Goal: Use online tool/utility: Utilize a website feature to perform a specific function

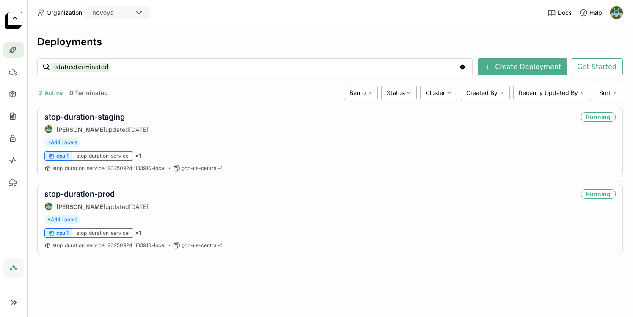
click at [206, 90] on div "2 Active 0 Terminated" at bounding box center [188, 92] width 303 height 11
click at [12, 94] on icon at bounding box center [12, 94] width 8 height 8
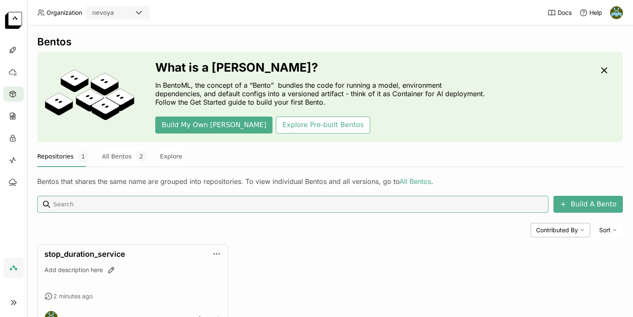
scroll to position [36, 0]
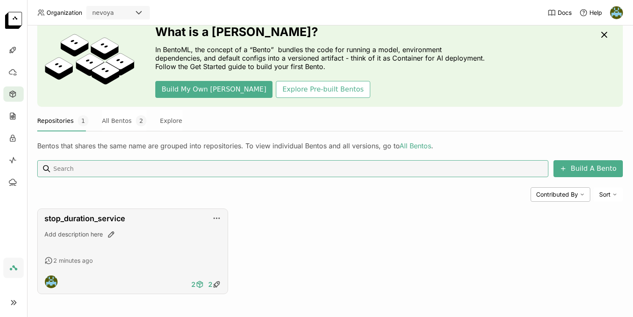
click at [199, 284] on icon at bounding box center [198, 283] width 3 height 2
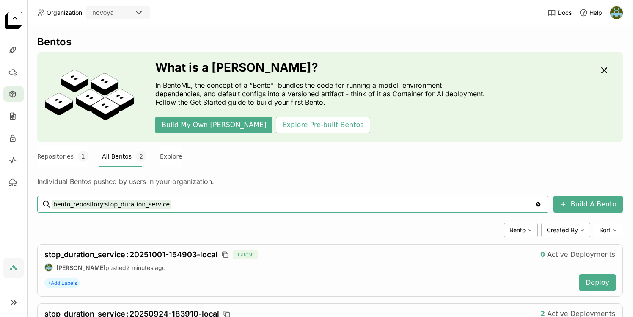
scroll to position [62, 0]
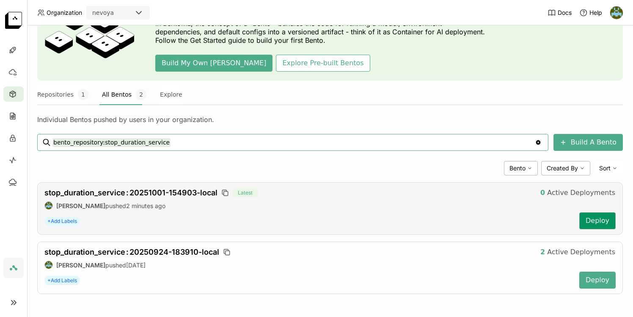
click at [590, 218] on button "Deploy" at bounding box center [597, 220] width 36 height 17
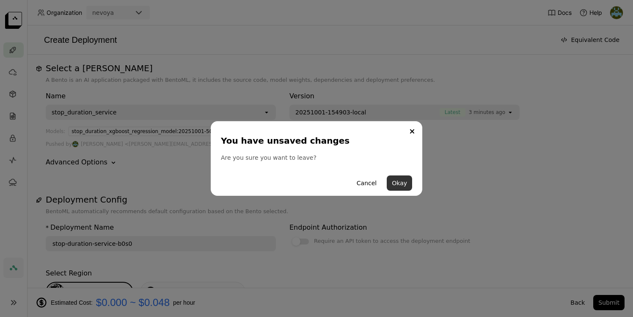
click at [401, 186] on button "Okay" at bounding box center [399, 182] width 25 height 15
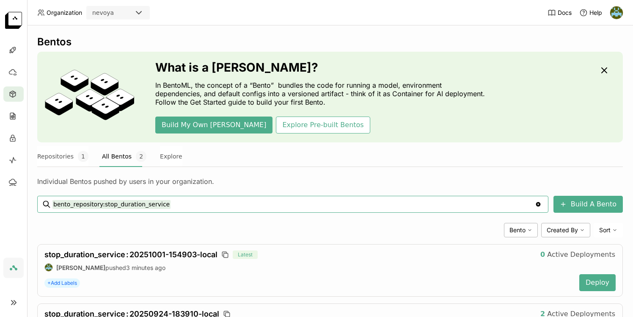
click at [311, 33] on div "Bentos What is a [DEMOGRAPHIC_DATA]? In BentoML, the concept of a “Bento” bundl…" at bounding box center [330, 170] width 606 height 291
click at [601, 65] on icon "button" at bounding box center [604, 70] width 10 height 10
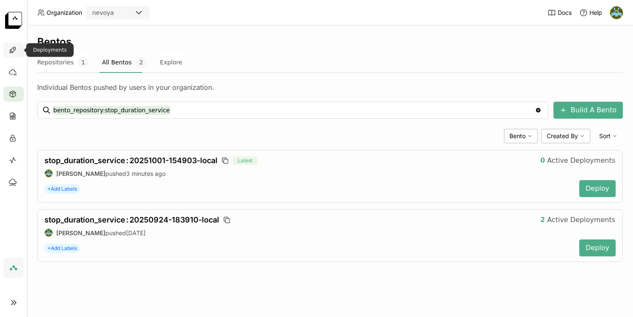
click at [13, 48] on icon at bounding box center [12, 50] width 8 height 8
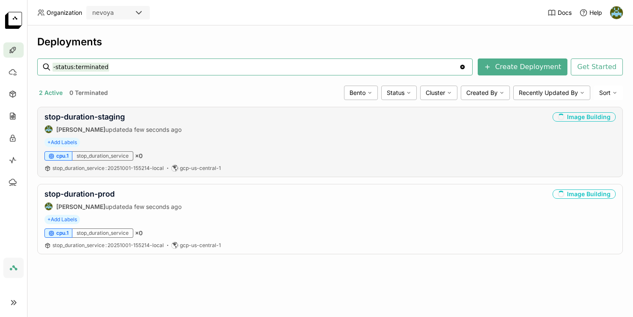
click at [401, 162] on div "stop-duration-staging [PERSON_NAME] updated a few seconds ago Image Building + …" at bounding box center [330, 142] width 586 height 70
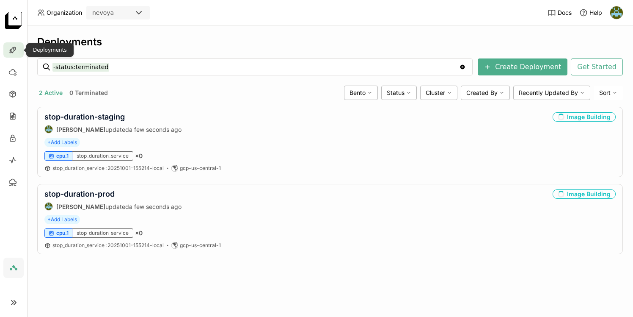
click at [14, 50] on icon at bounding box center [12, 50] width 8 height 8
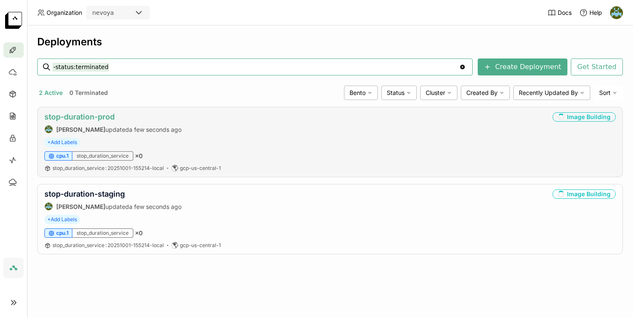
click at [90, 119] on link "stop-duration-prod" at bounding box center [79, 116] width 70 height 9
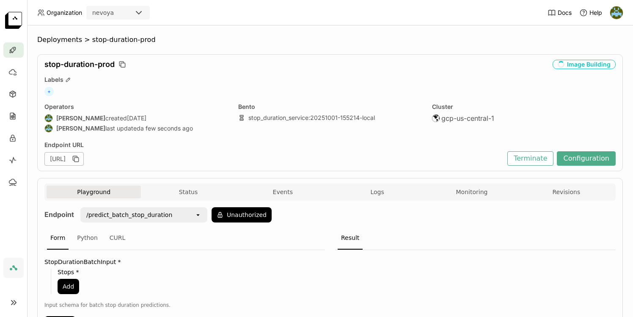
click at [196, 213] on icon "open" at bounding box center [198, 214] width 7 height 7
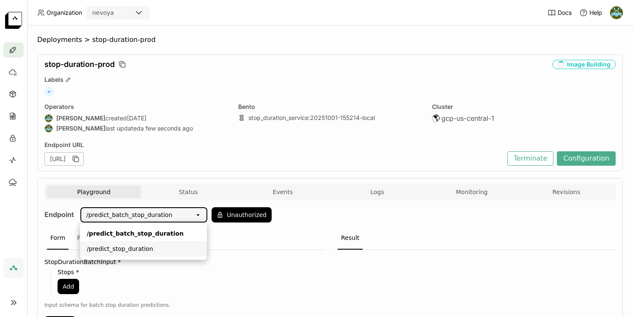
click at [151, 246] on div "/predict_stop_duration" at bounding box center [143, 248] width 113 height 8
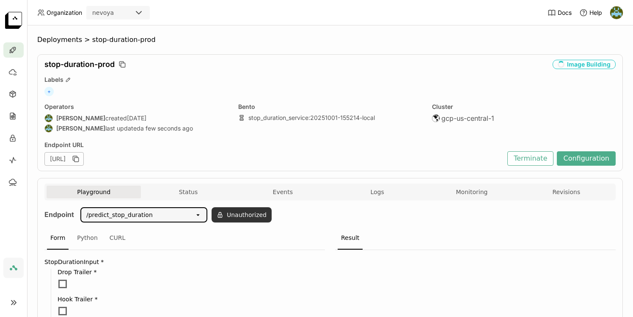
click at [228, 212] on button "Unauthorized" at bounding box center [242, 214] width 60 height 15
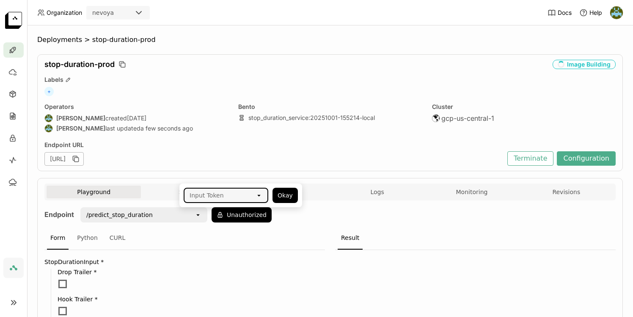
click at [261, 196] on icon "open" at bounding box center [259, 195] width 7 height 7
click at [231, 218] on div "bentoml-[PERSON_NAME]-local" at bounding box center [225, 217] width 71 height 17
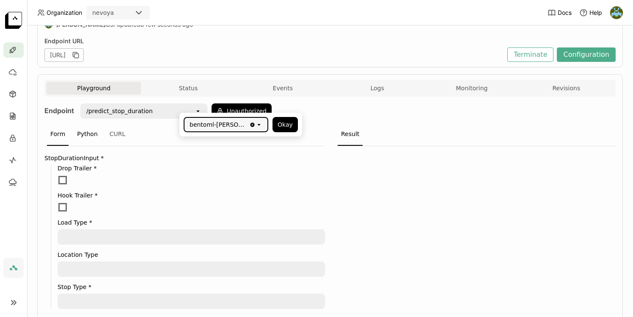
scroll to position [113, 0]
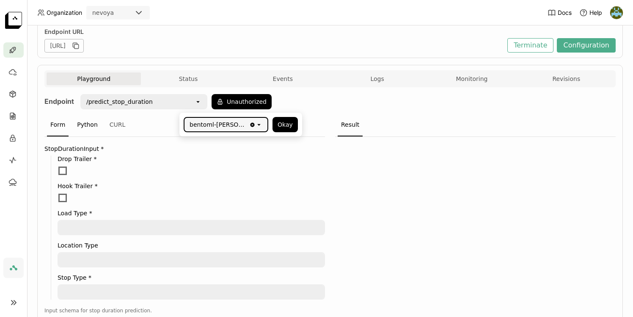
click at [87, 124] on div "Python" at bounding box center [88, 124] width 28 height 23
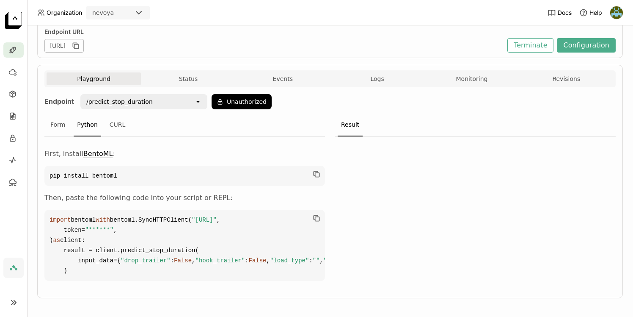
click at [174, 257] on span "False" at bounding box center [183, 260] width 18 height 7
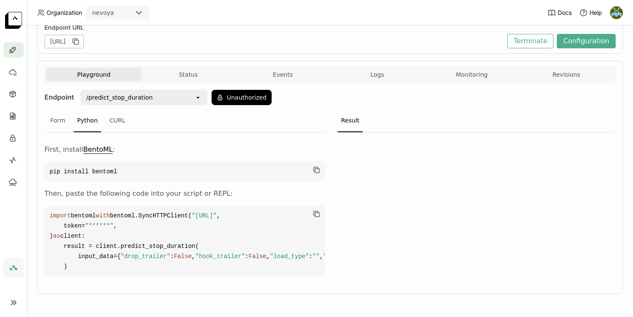
click at [249, 253] on span "False" at bounding box center [258, 256] width 18 height 7
click at [174, 253] on span "False" at bounding box center [183, 256] width 18 height 7
click at [196, 210] on code "import bentoml with bentoml.SyncHTTPClient( "[URL]" , token= "******" , ) as cl…" at bounding box center [184, 240] width 281 height 71
click at [174, 253] on span "False" at bounding box center [183, 256] width 18 height 7
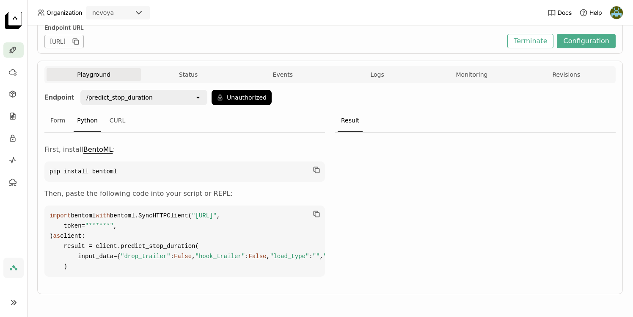
scroll to position [146, 0]
click at [241, 90] on button "Unauthorized" at bounding box center [242, 97] width 60 height 15
click at [278, 91] on button "Okay" at bounding box center [285, 91] width 25 height 15
click at [174, 253] on span "False" at bounding box center [183, 256] width 18 height 7
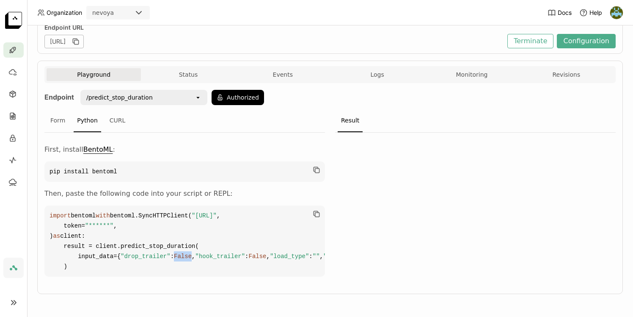
click at [174, 253] on span "False" at bounding box center [183, 256] width 18 height 7
click at [183, 205] on code "import bentoml with bentoml.SyncHTTPClient( "[URL]" , token= "******" , ) as cl…" at bounding box center [184, 240] width 281 height 71
click at [58, 109] on div "Form" at bounding box center [58, 120] width 22 height 23
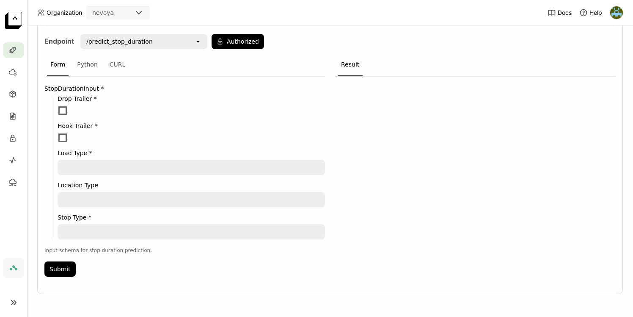
click at [63, 103] on div "Drop Trailer * Hook Trailer * Load Type * Location Type Stop Type *" at bounding box center [188, 167] width 274 height 144
click at [63, 108] on span at bounding box center [62, 110] width 8 height 8
click at [58, 105] on input "checkbox" at bounding box center [58, 105] width 0 height 0
click at [92, 170] on textarea at bounding box center [191, 167] width 266 height 14
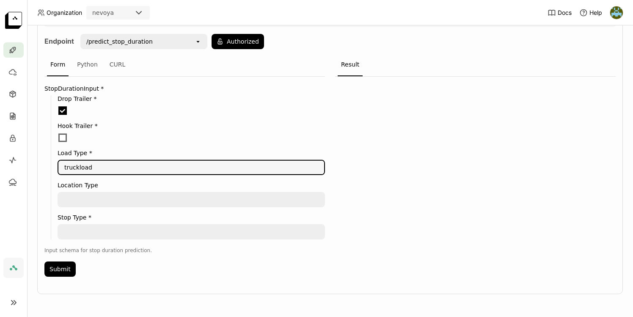
type textarea "truckload"
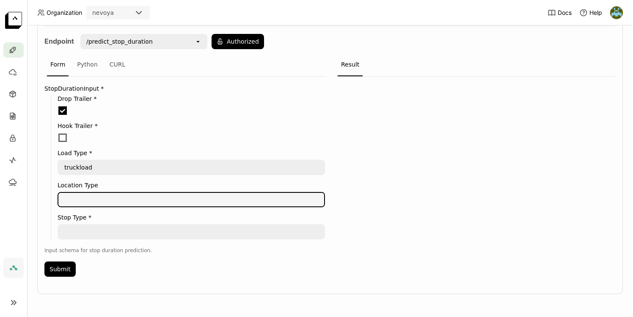
click at [120, 204] on textarea at bounding box center [191, 200] width 266 height 14
type textarea "D"
type textarea "Warehouse"
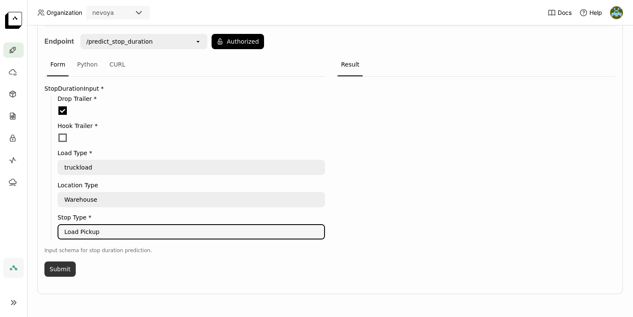
type textarea "Load Pickup"
click at [65, 271] on button "Submit" at bounding box center [59, 268] width 31 height 15
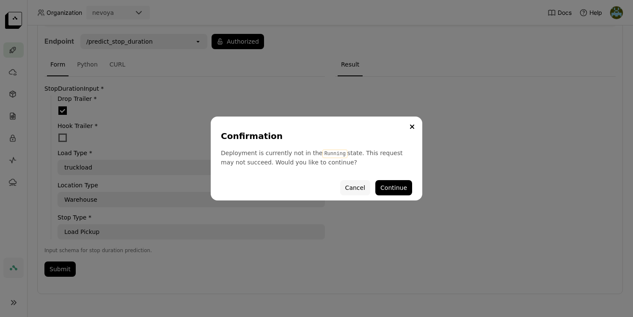
click at [355, 188] on button "Cancel" at bounding box center [355, 187] width 30 height 15
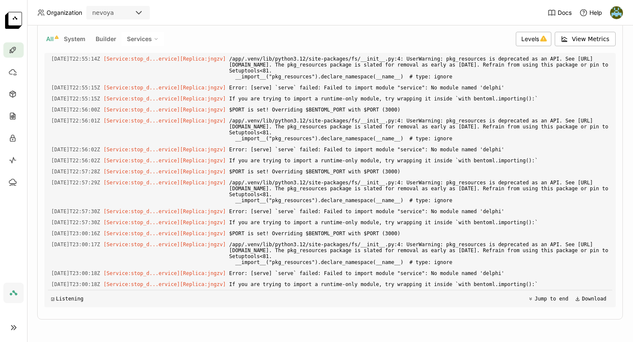
scroll to position [197, 0]
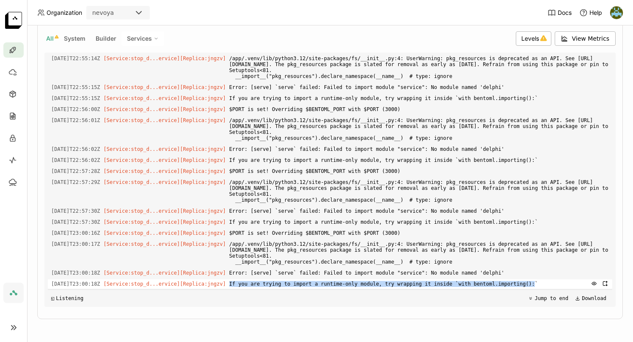
drag, startPoint x: 240, startPoint y: 283, endPoint x: 546, endPoint y: 285, distance: 306.4
click at [546, 285] on div "2025-10-01T23:00:18Z [Service:stop_d...ervice] [Replica: jngzv ] If you are try…" at bounding box center [330, 283] width 565 height 9
copy span "If you are trying to import a runtime-only module, try wrapping it inside `with…"
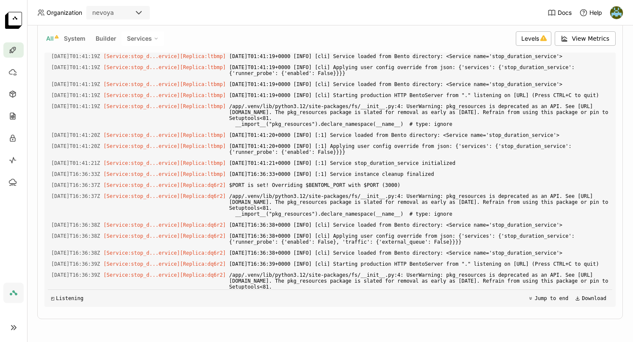
scroll to position [0, 0]
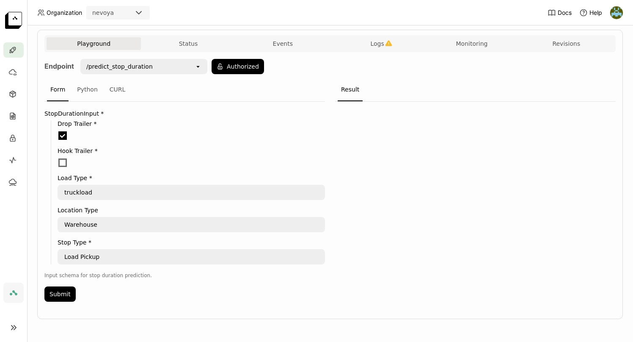
scroll to position [148, 0]
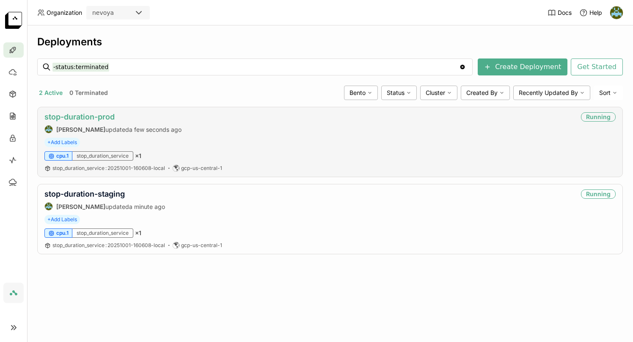
click at [84, 114] on link "stop-duration-prod" at bounding box center [79, 116] width 70 height 9
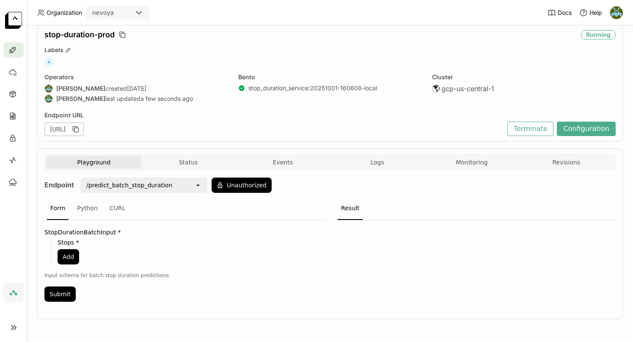
click at [198, 186] on icon "open" at bounding box center [198, 185] width 7 height 7
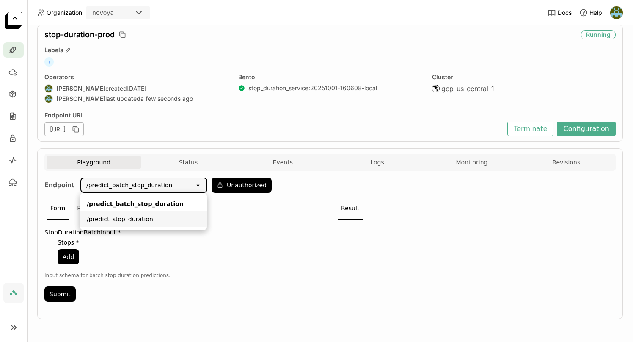
click at [155, 222] on div "/predict_stop_duration" at bounding box center [143, 219] width 113 height 8
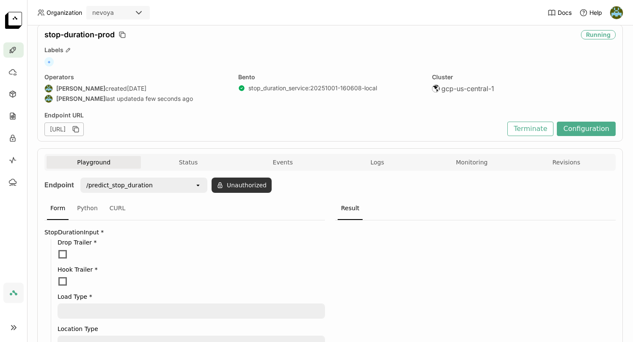
click at [236, 184] on button "Unauthorized" at bounding box center [242, 184] width 60 height 15
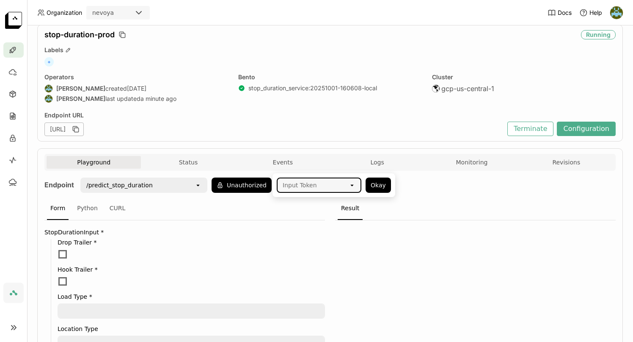
click at [351, 185] on icon at bounding box center [351, 186] width 3 height 2
click at [320, 206] on div "bentoml-[PERSON_NAME]-local" at bounding box center [319, 207] width 71 height 17
click at [378, 186] on button "Okay" at bounding box center [378, 184] width 25 height 15
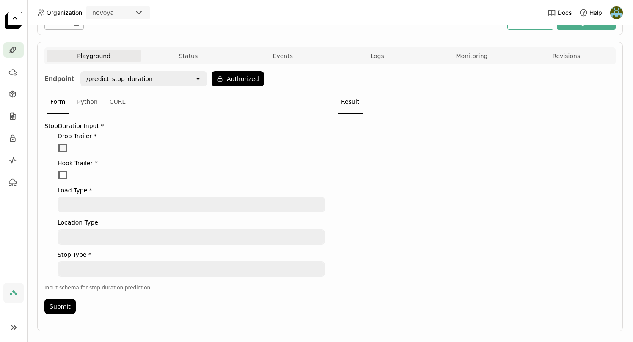
scroll to position [148, 0]
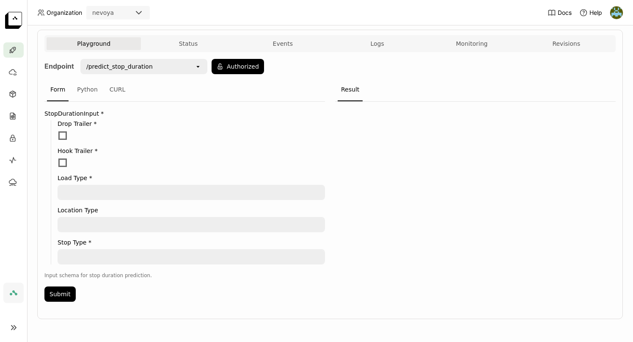
click at [62, 158] on span at bounding box center [62, 162] width 8 height 8
click at [58, 157] on input "checkbox" at bounding box center [58, 157] width 0 height 0
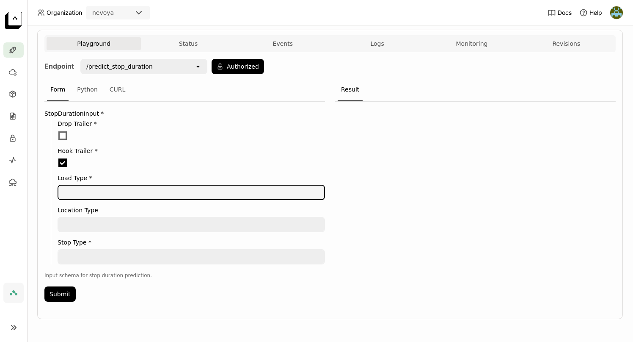
click at [88, 189] on textarea at bounding box center [191, 192] width 266 height 14
type textarea "truckload"
click at [89, 223] on textarea at bounding box center [191, 225] width 266 height 14
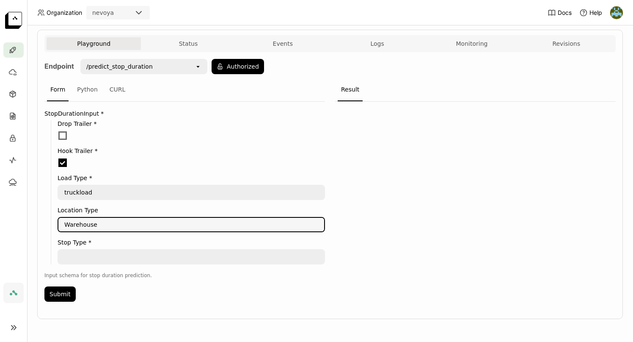
type textarea "Warehouse"
click at [90, 254] on textarea at bounding box center [191, 257] width 266 height 14
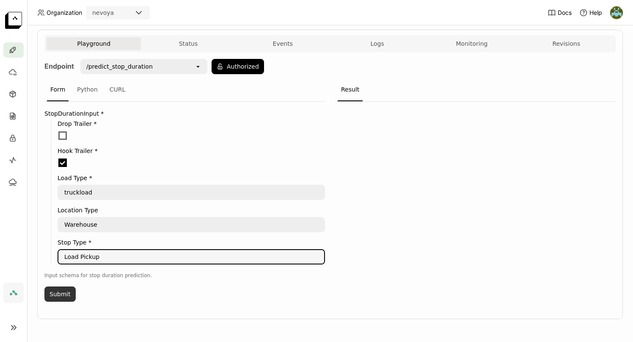
type textarea "Load Pickup"
click at [58, 294] on button "Submit" at bounding box center [59, 293] width 31 height 15
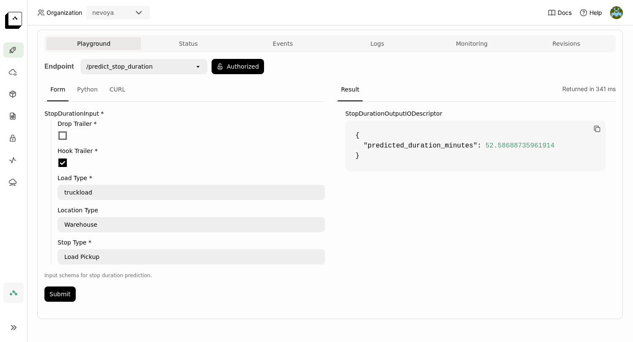
click at [118, 228] on textarea "Warehouse" at bounding box center [191, 225] width 266 height 14
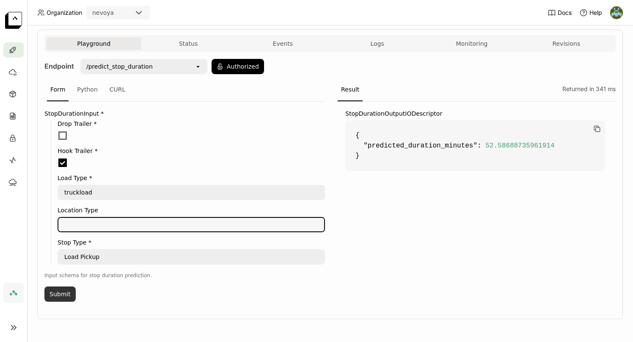
click at [63, 292] on button "Submit" at bounding box center [59, 293] width 31 height 15
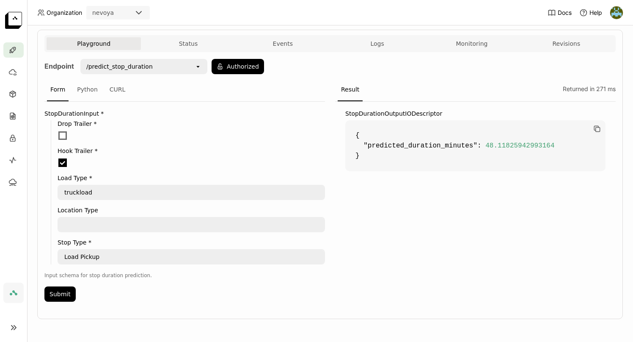
click at [140, 224] on textarea at bounding box center [191, 225] width 266 height 14
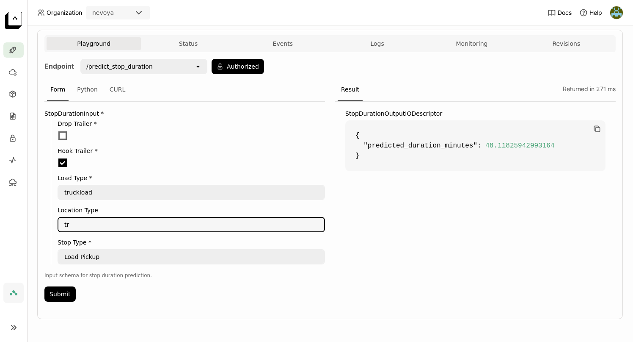
type textarea "t"
type textarea "Trailer Yard"
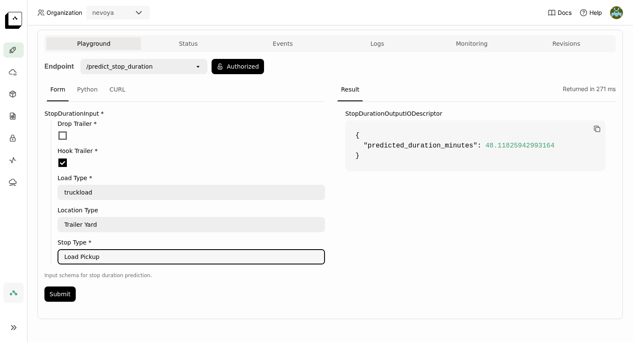
drag, startPoint x: 107, startPoint y: 258, endPoint x: 34, endPoint y: 258, distance: 73.2
click at [34, 258] on div "Deployments > stop-duration-prod stop-duration-prod Running Labels + Operators …" at bounding box center [330, 183] width 606 height 316
type textarea "Empty Trailer Pickup"
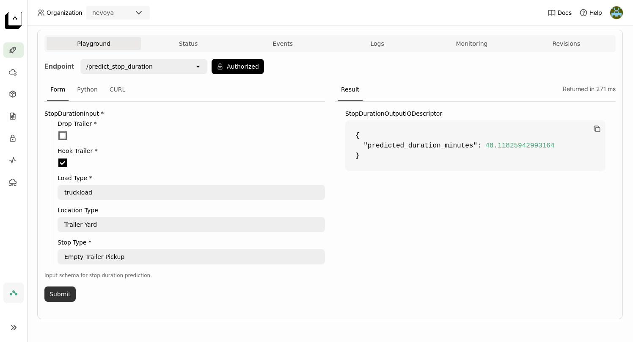
click at [58, 294] on button "Submit" at bounding box center [59, 293] width 31 height 15
click at [421, 212] on div "StopDurationOutputIODescriptor { "predicted_duration_minutes" : 31.805231094360…" at bounding box center [475, 204] width 281 height 205
click at [396, 63] on div "Endpoint /predict_stop_duration open Authorized Form Python CURL StopDurationIn…" at bounding box center [329, 183] width 571 height 248
